Goal: Obtain resource: Download file/media

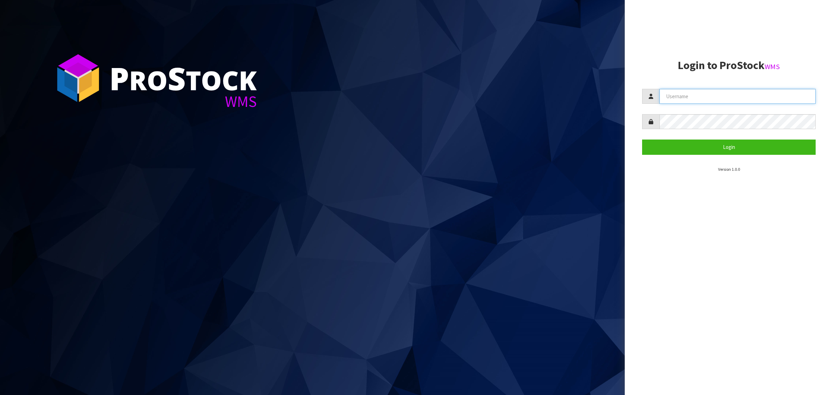
type input "[PERSON_NAME][EMAIL_ADDRESS][DOMAIN_NAME]"
click at [671, 139] on form "[PERSON_NAME][EMAIL_ADDRESS][DOMAIN_NAME] Login" at bounding box center [728, 122] width 173 height 66
click at [671, 143] on button "Login" at bounding box center [728, 146] width 173 height 15
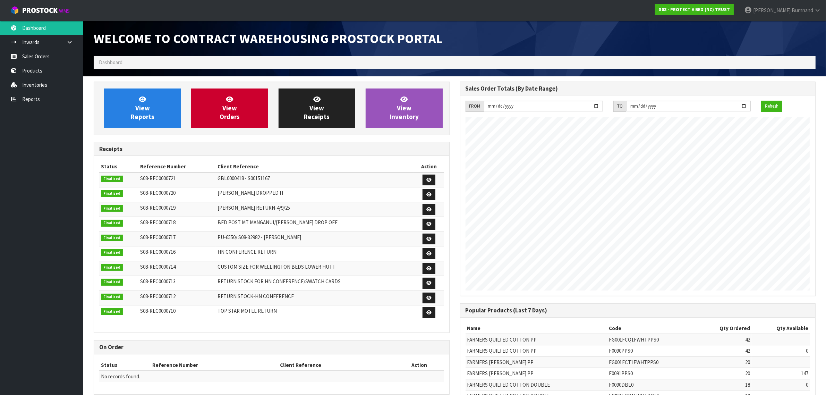
scroll to position [386, 366]
click at [32, 100] on link "Reports" at bounding box center [41, 99] width 83 height 14
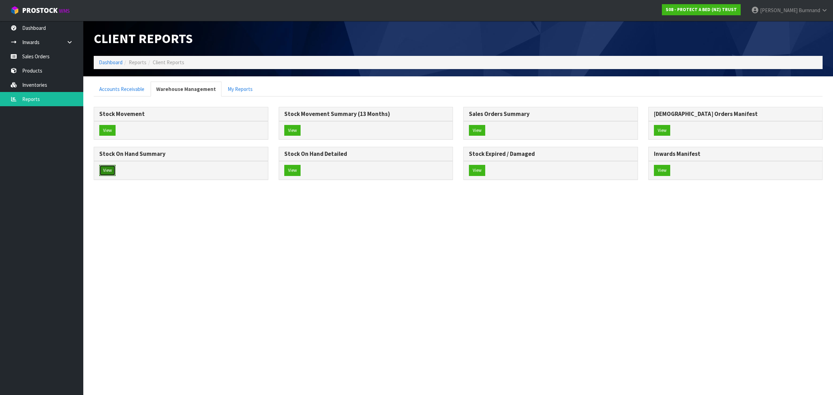
click at [108, 170] on button "View" at bounding box center [107, 170] width 16 height 11
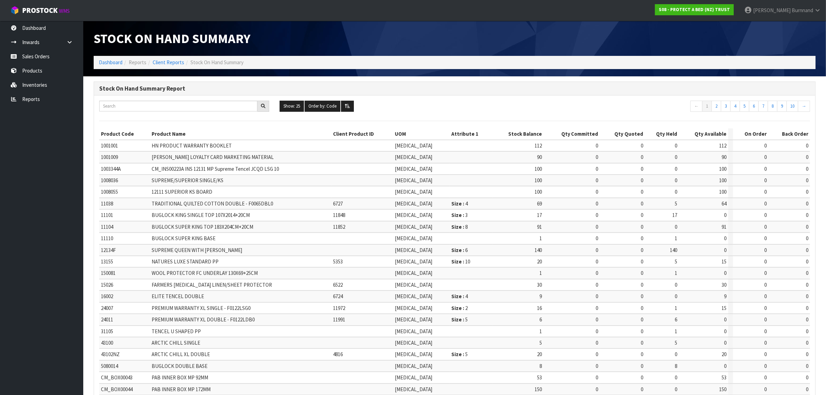
click at [148, 195] on td "1008055" at bounding box center [124, 191] width 51 height 11
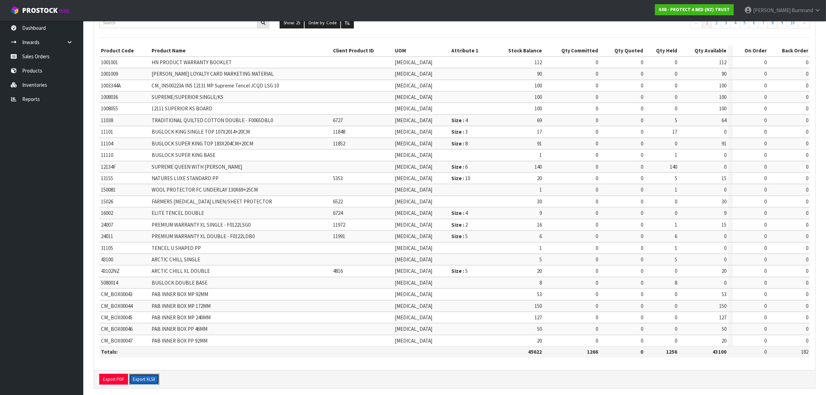
click at [147, 374] on button "Export XLSX" at bounding box center [144, 379] width 30 height 11
click at [34, 96] on link "Reports" at bounding box center [41, 99] width 83 height 14
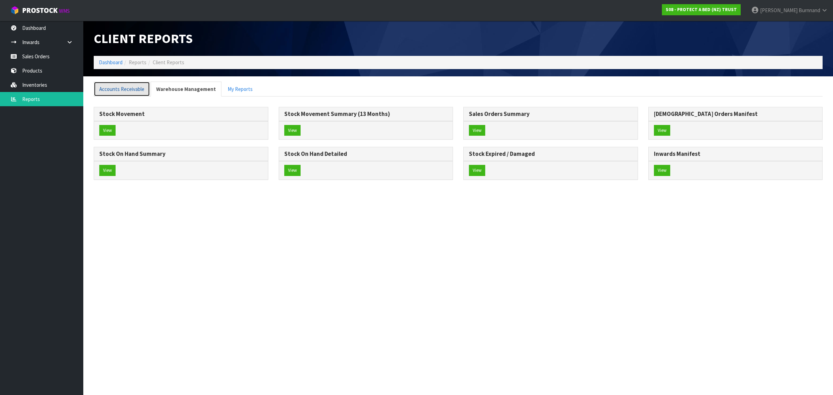
click at [132, 91] on link "Accounts Receivable" at bounding box center [122, 89] width 56 height 15
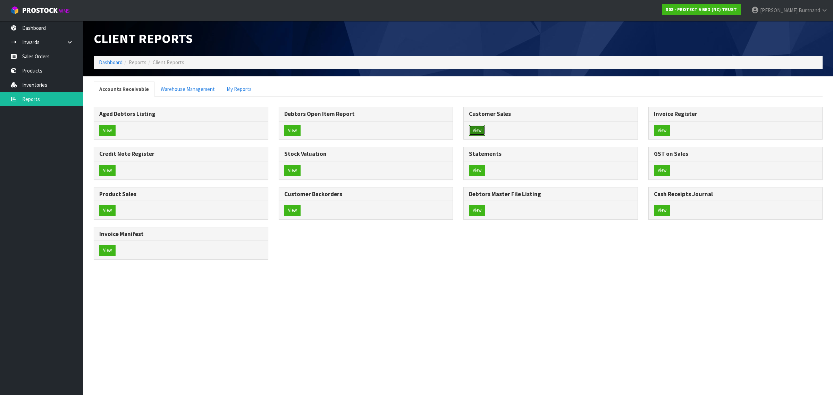
click at [474, 130] on button "View" at bounding box center [477, 130] width 16 height 11
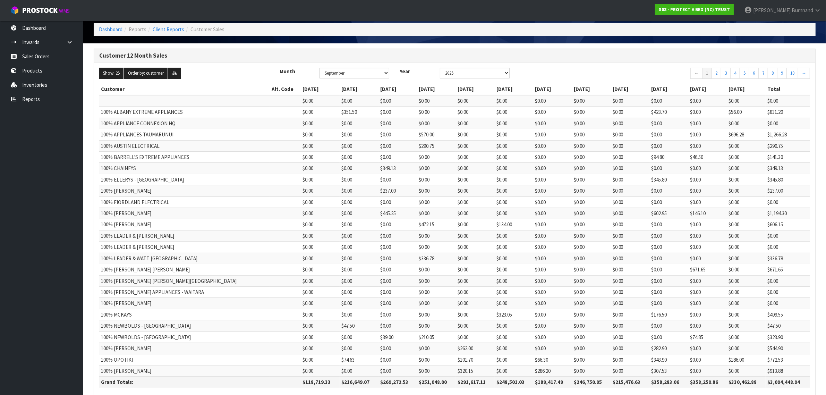
scroll to position [71, 0]
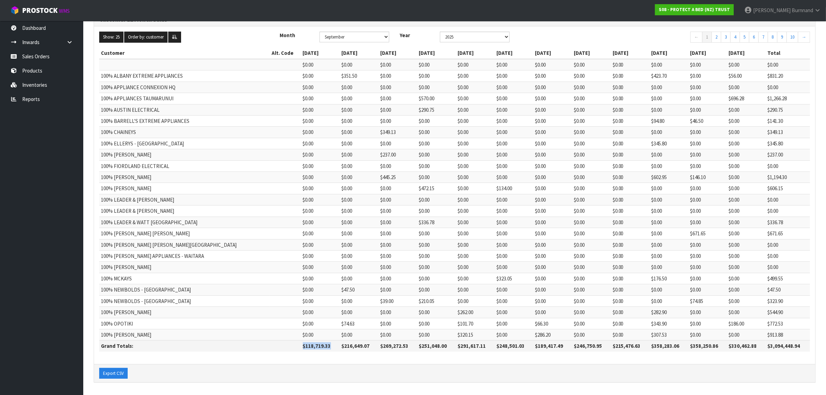
drag, startPoint x: 265, startPoint y: 346, endPoint x: 297, endPoint y: 345, distance: 31.2
click at [301, 345] on th "$118,719.33" at bounding box center [320, 345] width 39 height 11
copy th "$118,719.33"
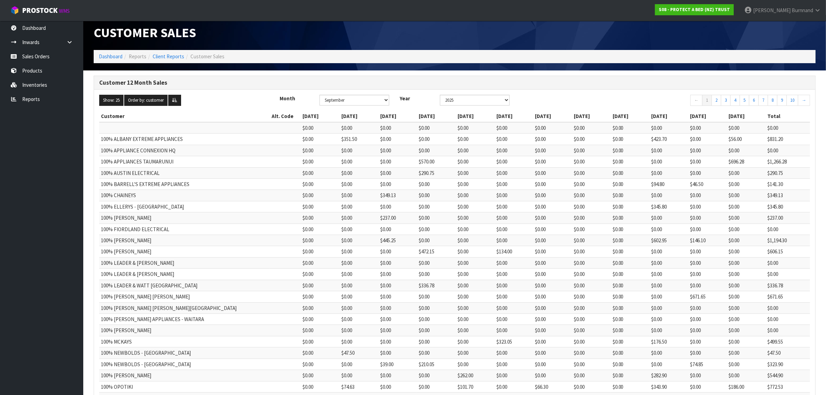
scroll to position [0, 0]
